Goal: Task Accomplishment & Management: Use online tool/utility

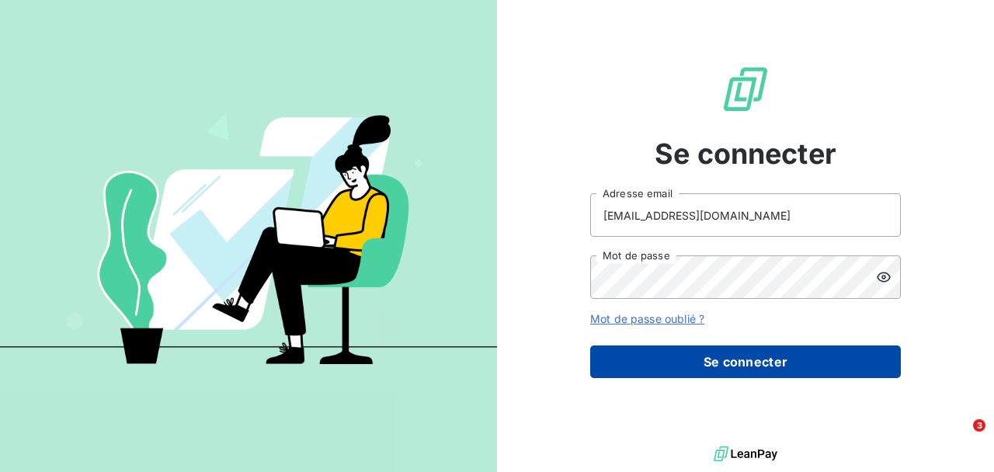
click at [725, 356] on button "Se connecter" at bounding box center [745, 362] width 311 height 33
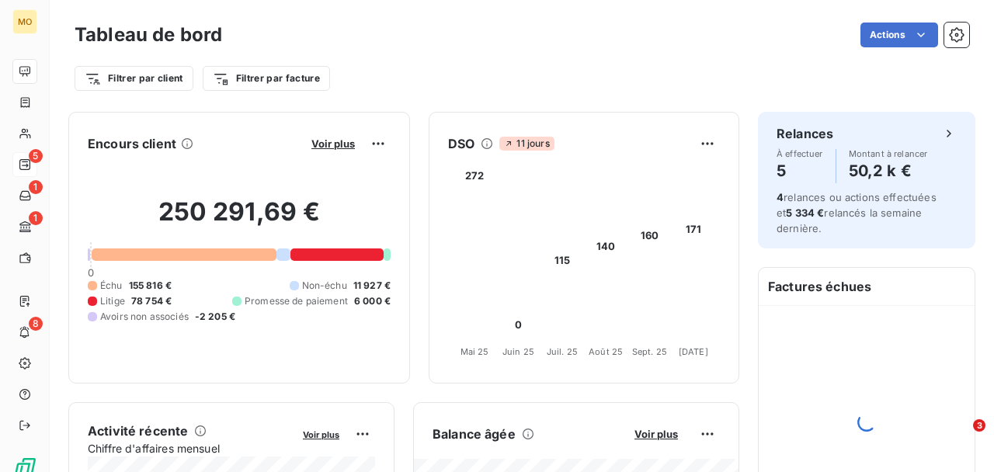
click at [27, 164] on icon at bounding box center [25, 164] width 12 height 12
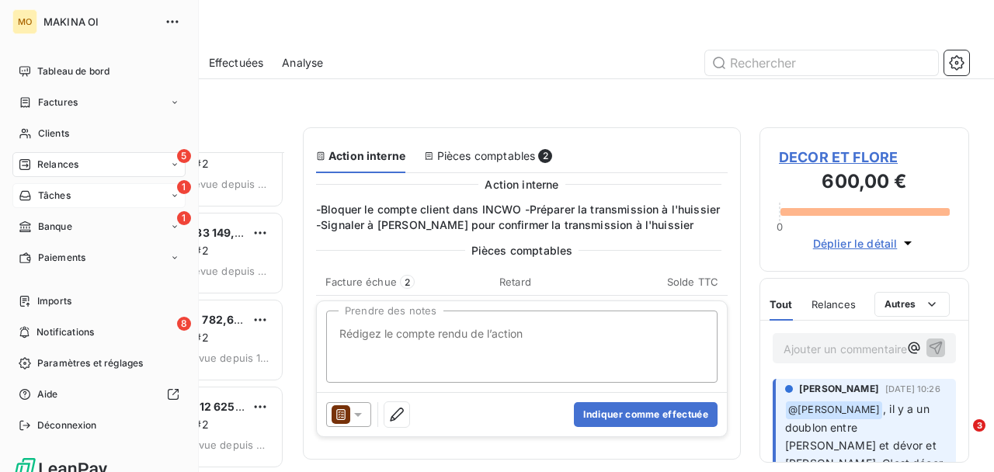
click at [52, 194] on span "Tâches" at bounding box center [54, 196] width 33 height 14
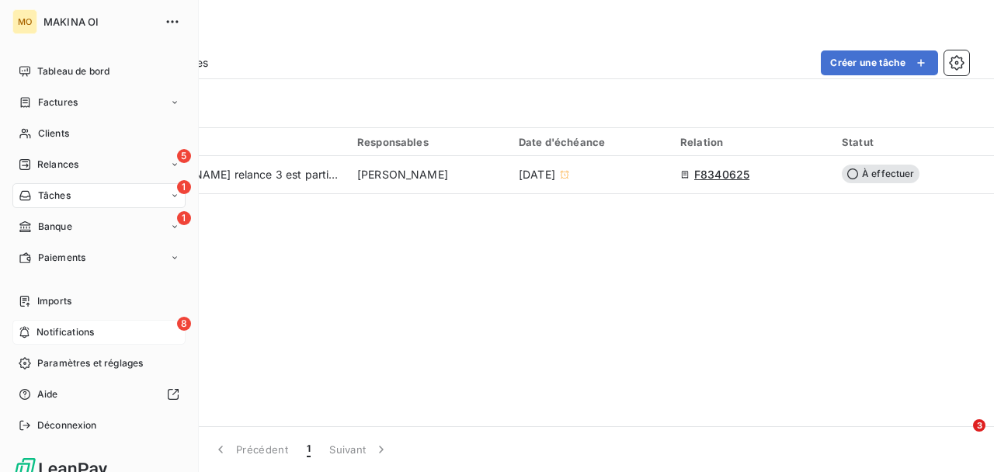
click at [71, 334] on span "Notifications" at bounding box center [64, 332] width 57 height 14
